Goal: Communication & Community: Answer question/provide support

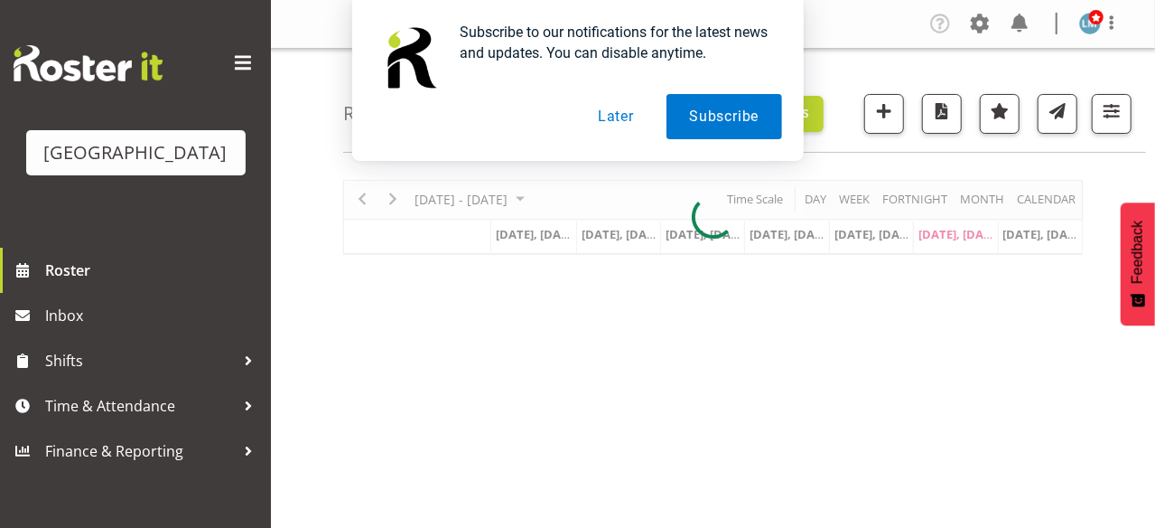
click at [608, 115] on button "Later" at bounding box center [615, 116] width 81 height 45
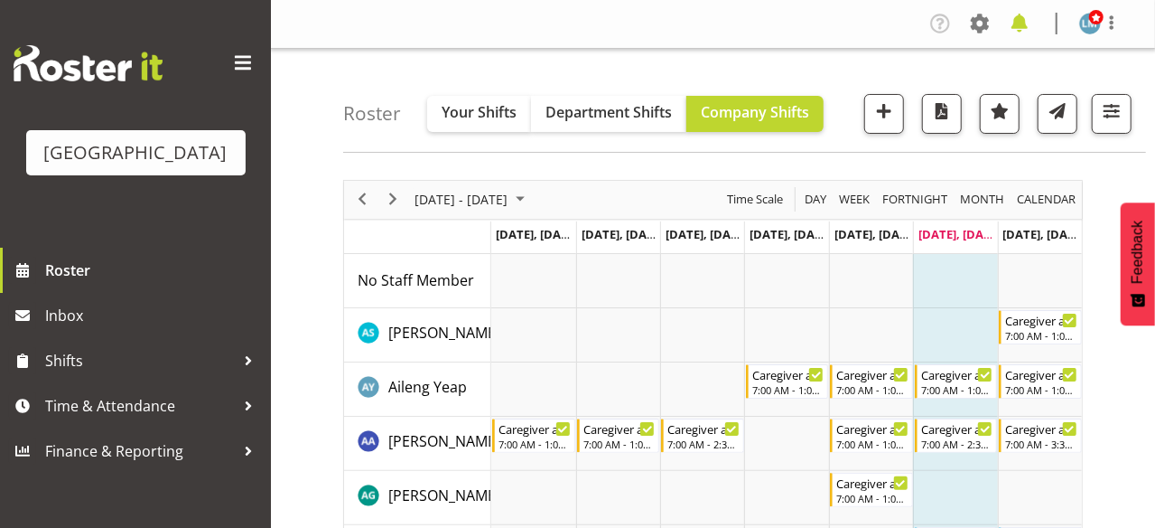
click at [1023, 27] on span at bounding box center [1019, 23] width 29 height 29
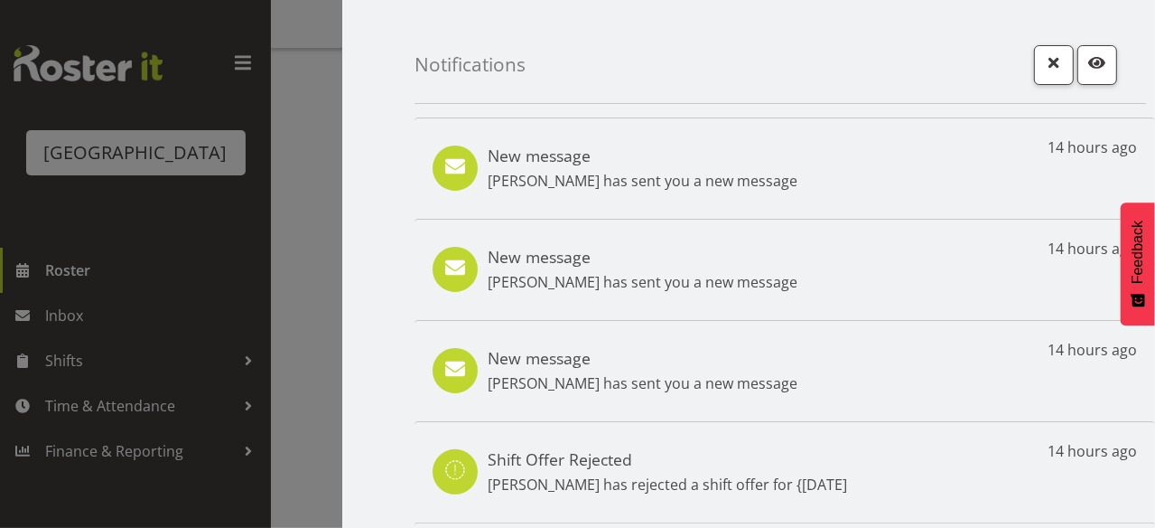
click at [730, 174] on p "Alem Abreha has sent you a new message" at bounding box center [643, 181] width 310 height 22
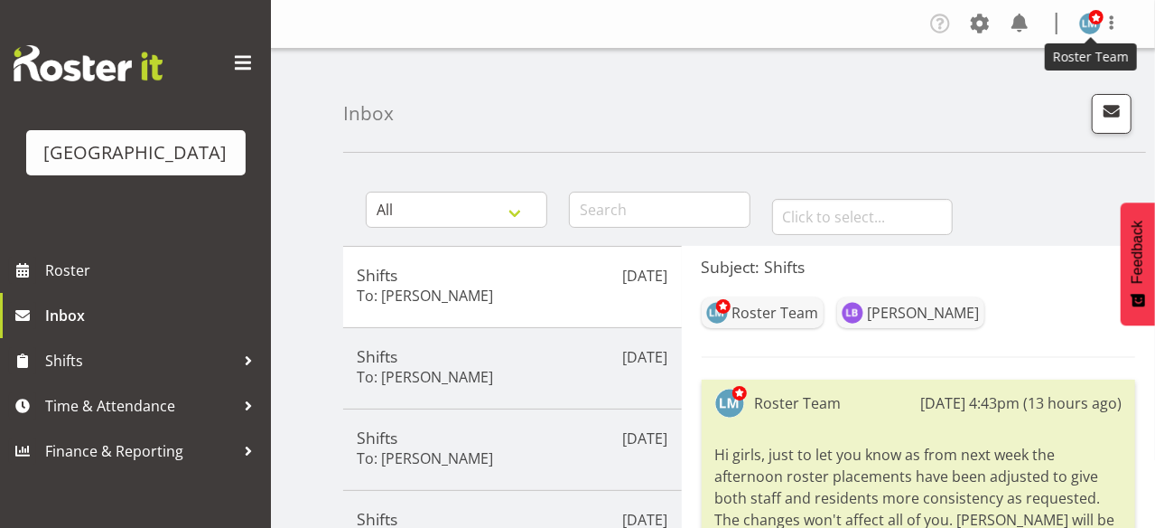
click at [1090, 23] on span at bounding box center [1097, 17] width 14 height 14
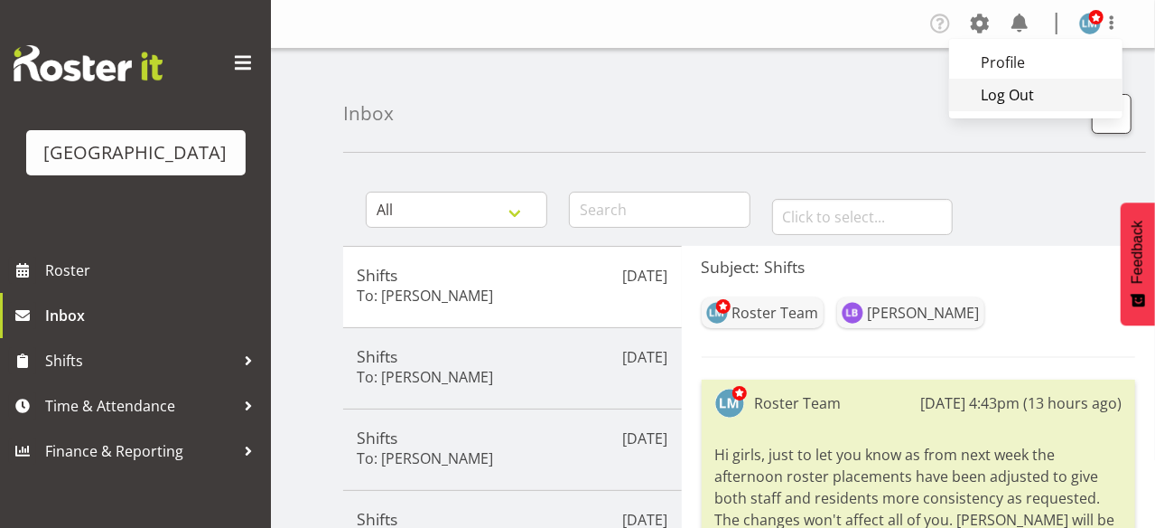
click at [1002, 101] on link "Log Out" at bounding box center [1035, 95] width 173 height 33
